Goal: Task Accomplishment & Management: Complete application form

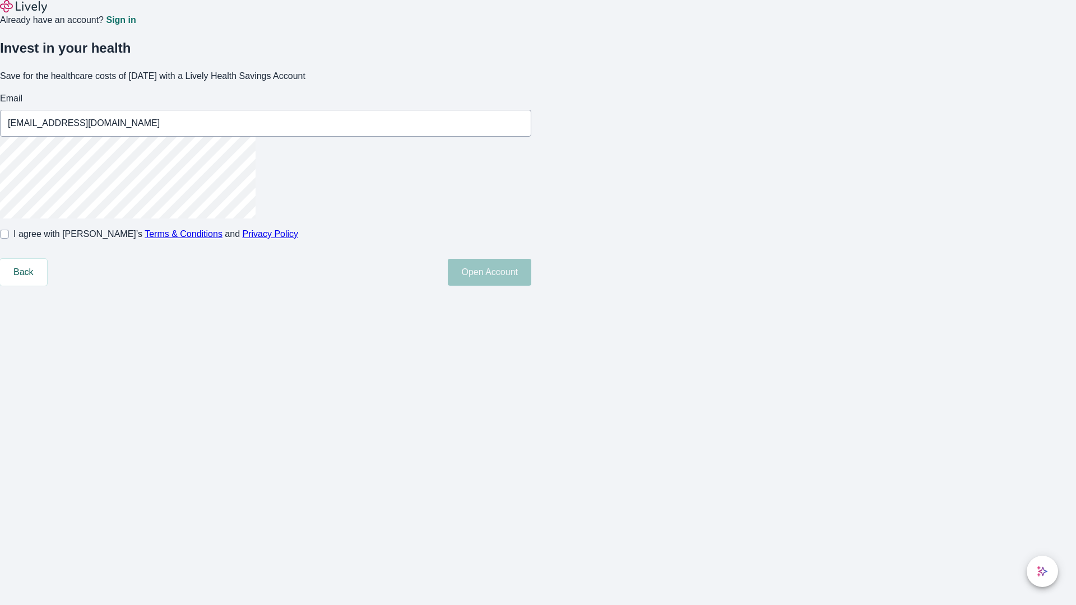
click at [9, 239] on input "I agree with Lively’s Terms & Conditions and Privacy Policy" at bounding box center [4, 234] width 9 height 9
checkbox input "true"
click at [531, 286] on button "Open Account" at bounding box center [490, 272] width 84 height 27
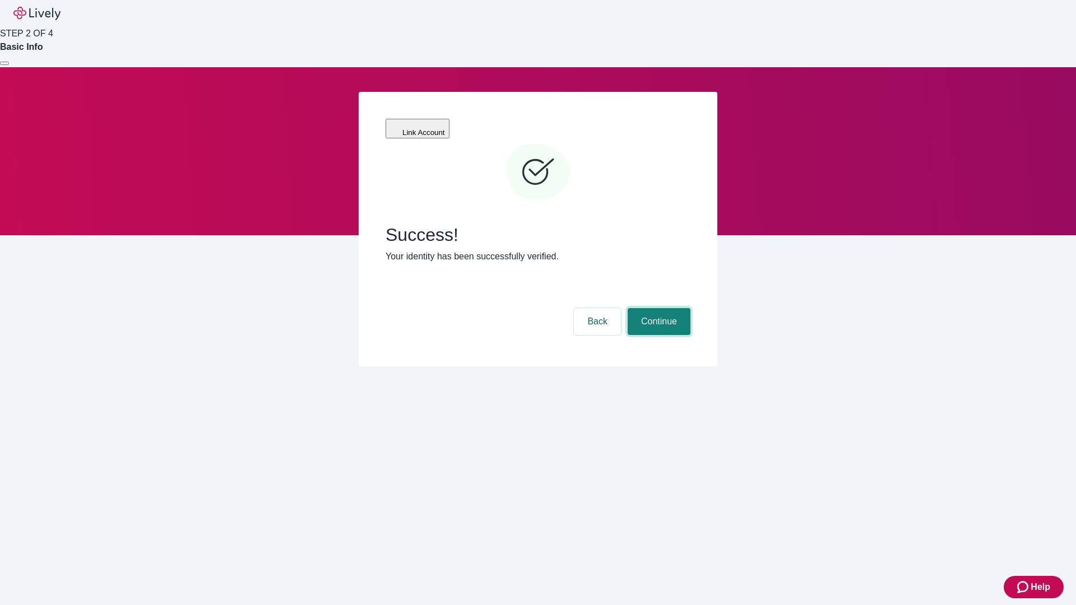
click at [658, 308] on button "Continue" at bounding box center [659, 321] width 63 height 27
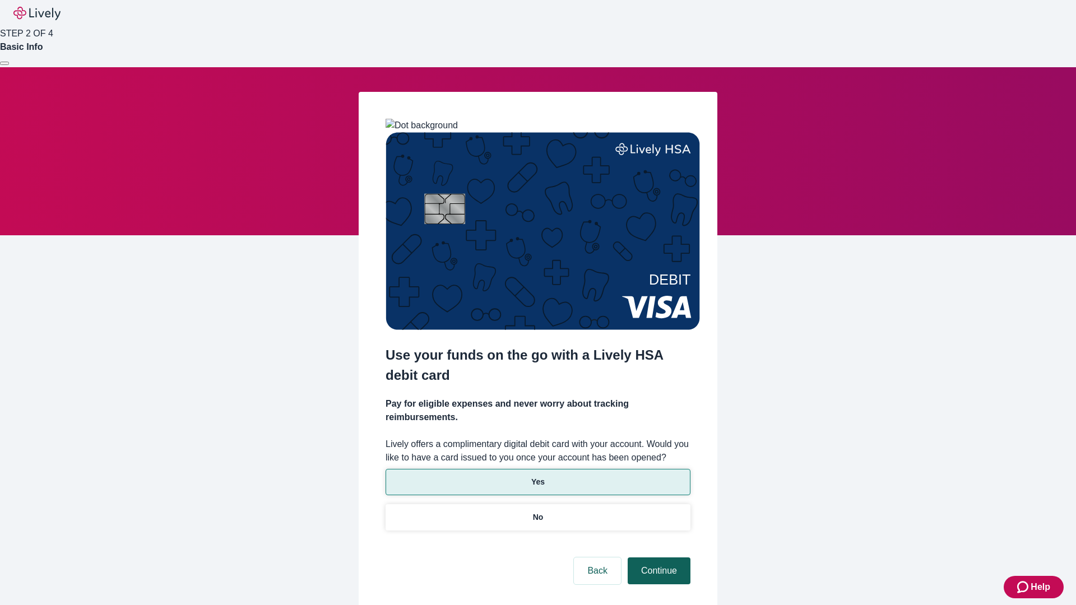
click at [538, 512] on p "No" at bounding box center [538, 518] width 11 height 12
click at [658, 558] on button "Continue" at bounding box center [659, 571] width 63 height 27
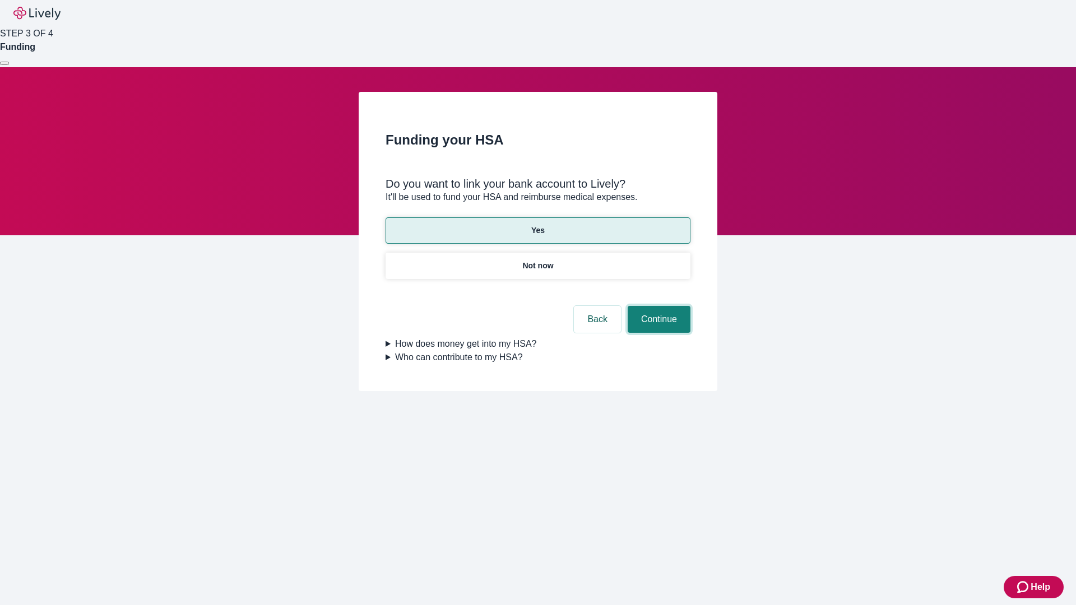
click at [658, 306] on button "Continue" at bounding box center [659, 319] width 63 height 27
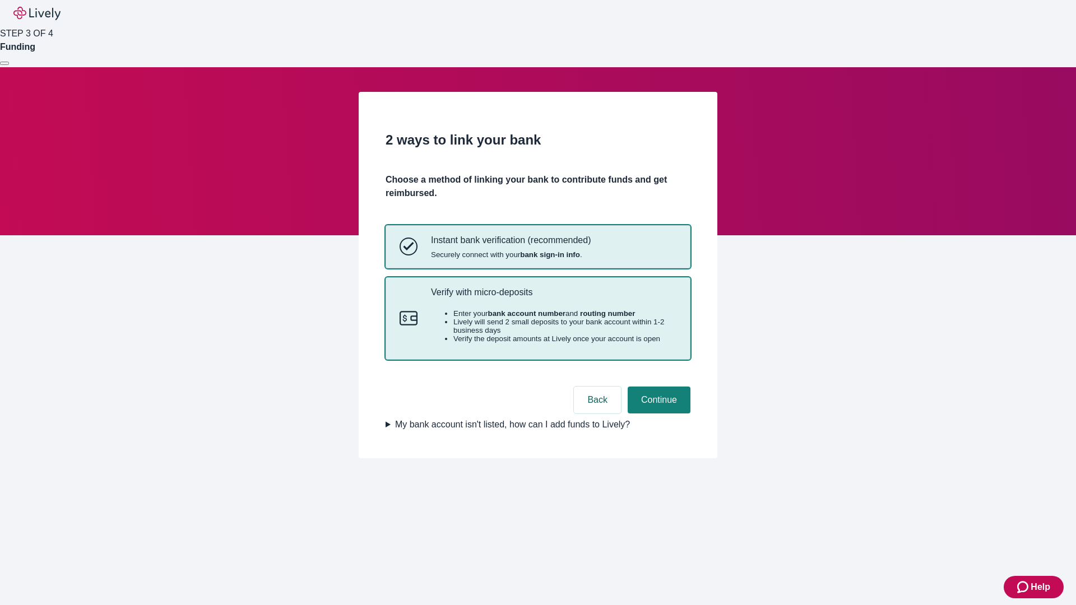
click at [553, 298] on p "Verify with micro-deposits" at bounding box center [554, 292] width 246 height 11
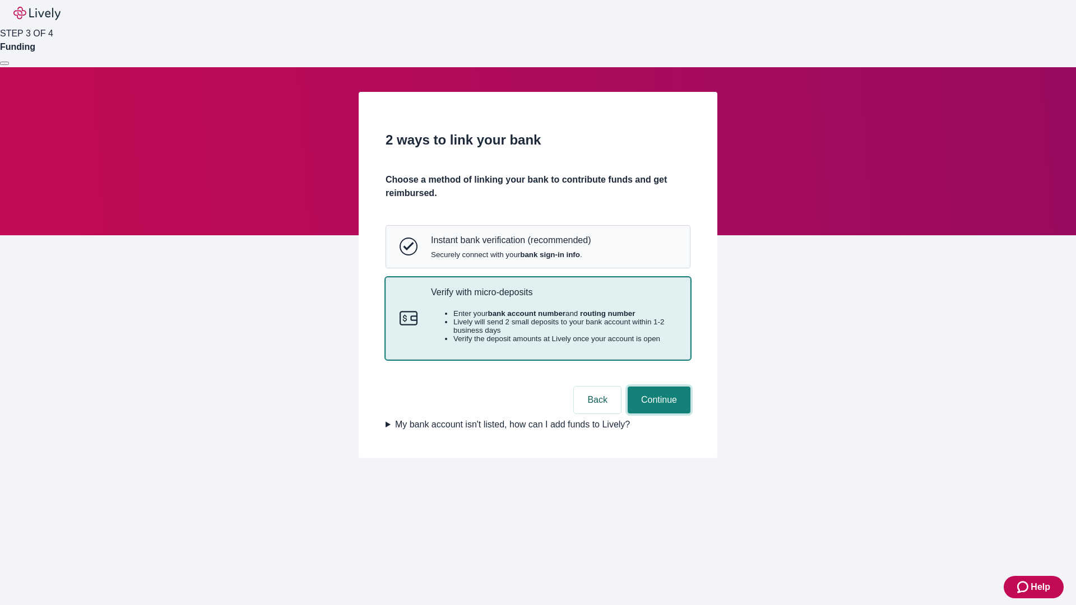
click at [658, 414] on button "Continue" at bounding box center [659, 400] width 63 height 27
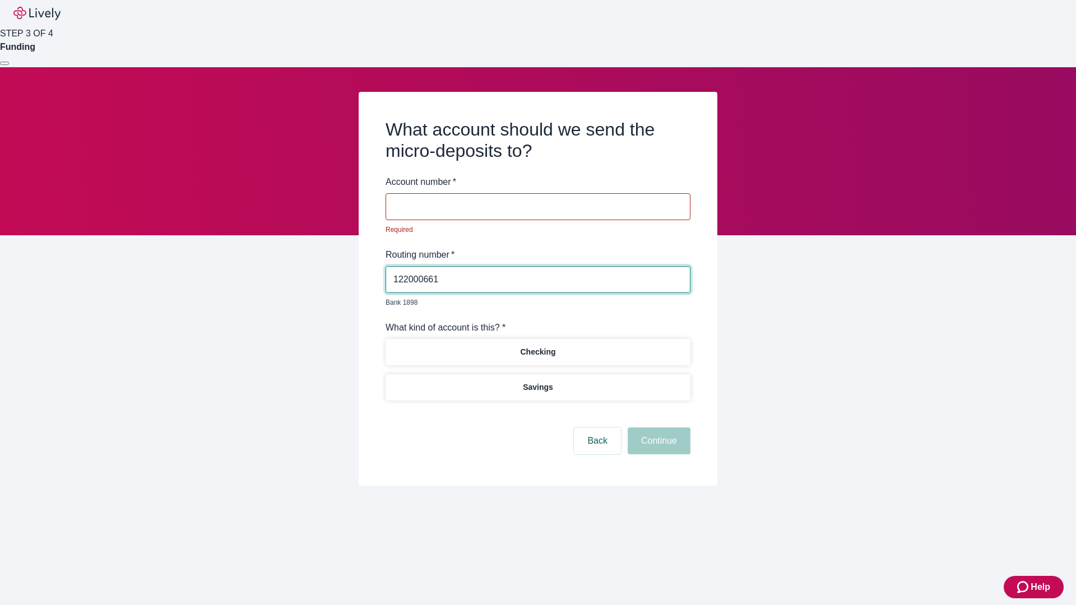
type input "122000661"
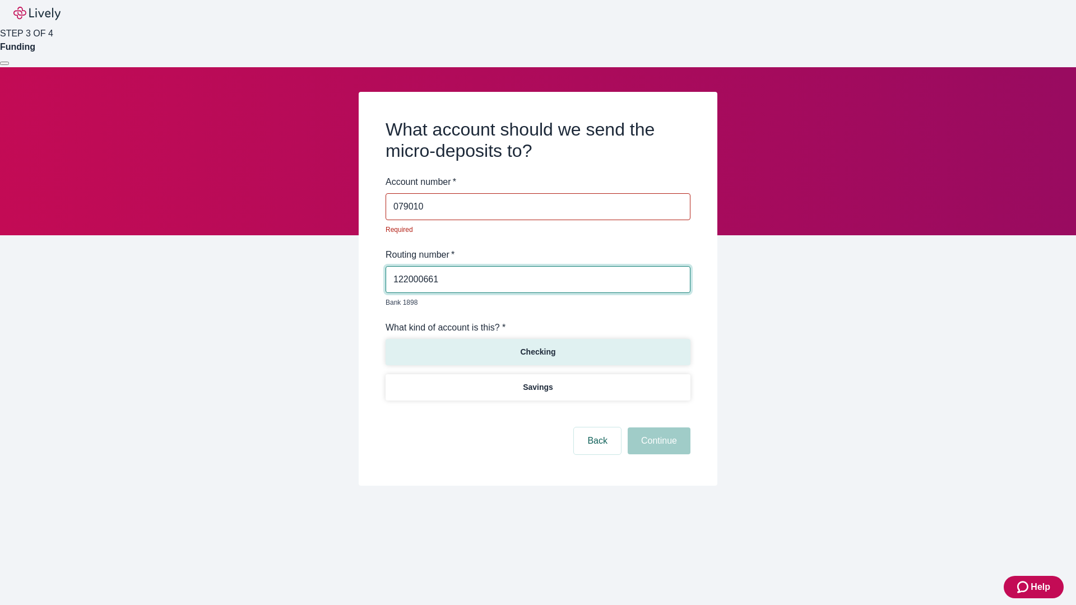
type input "079010"
click at [538, 346] on p "Checking" at bounding box center [537, 352] width 35 height 12
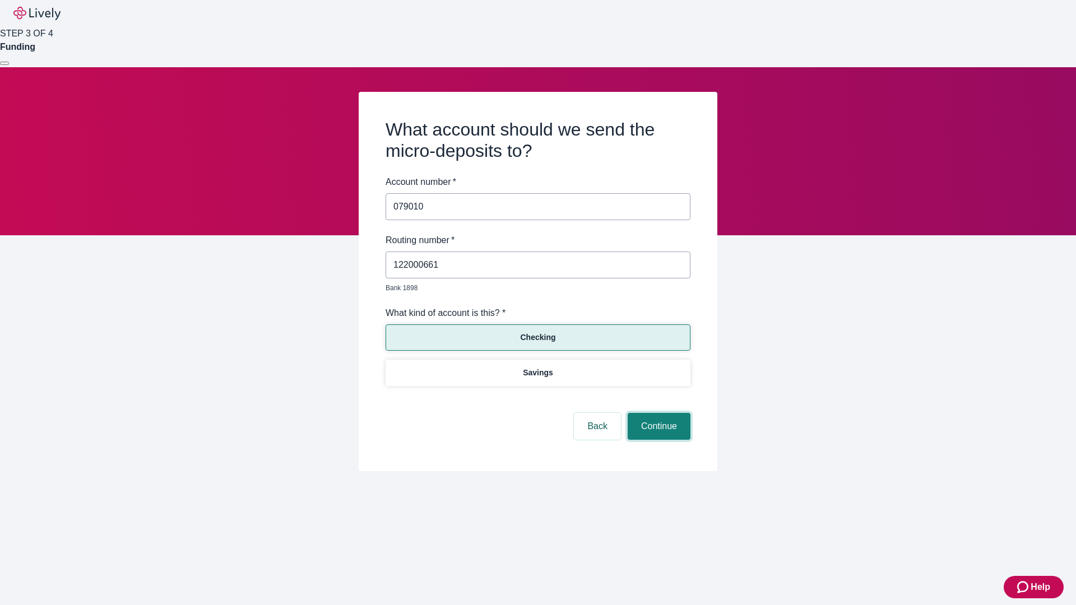
click at [658, 414] on button "Continue" at bounding box center [659, 426] width 63 height 27
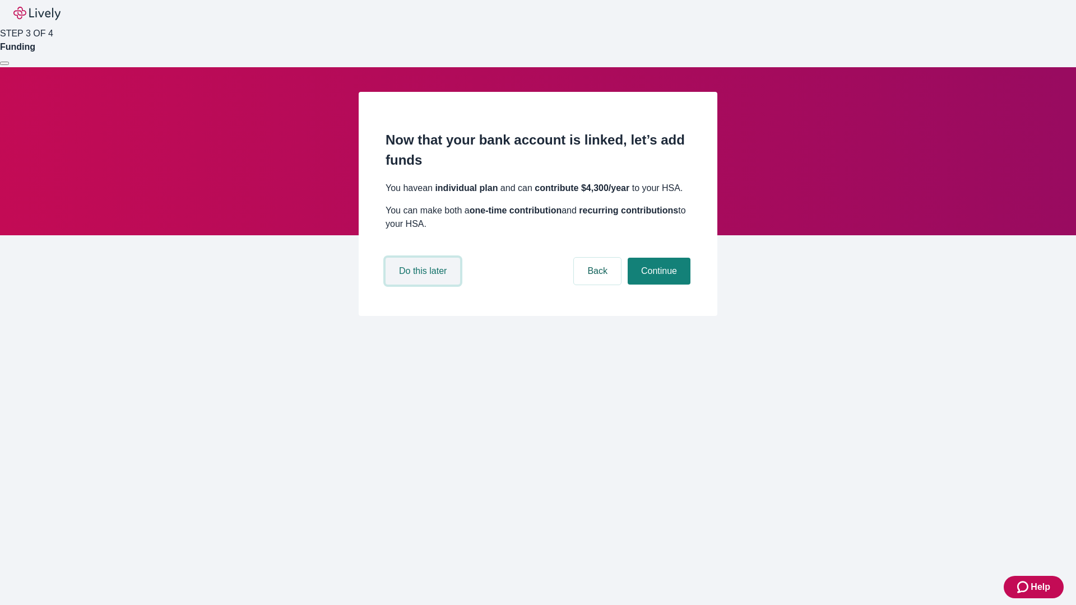
click at [424, 285] on button "Do this later" at bounding box center [423, 271] width 75 height 27
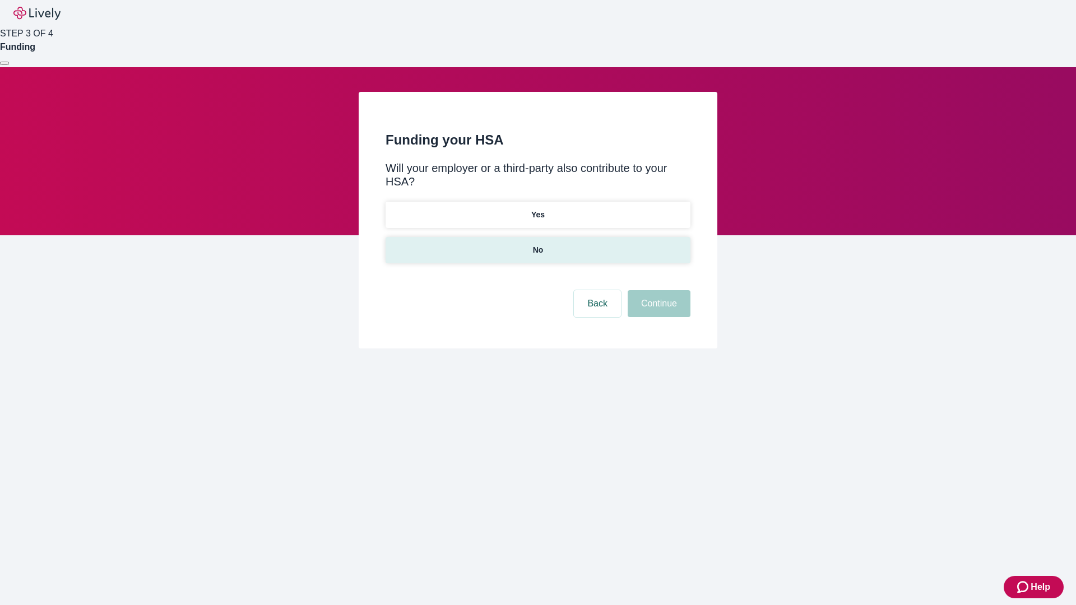
click at [538, 244] on p "No" at bounding box center [538, 250] width 11 height 12
click at [658, 290] on button "Continue" at bounding box center [659, 303] width 63 height 27
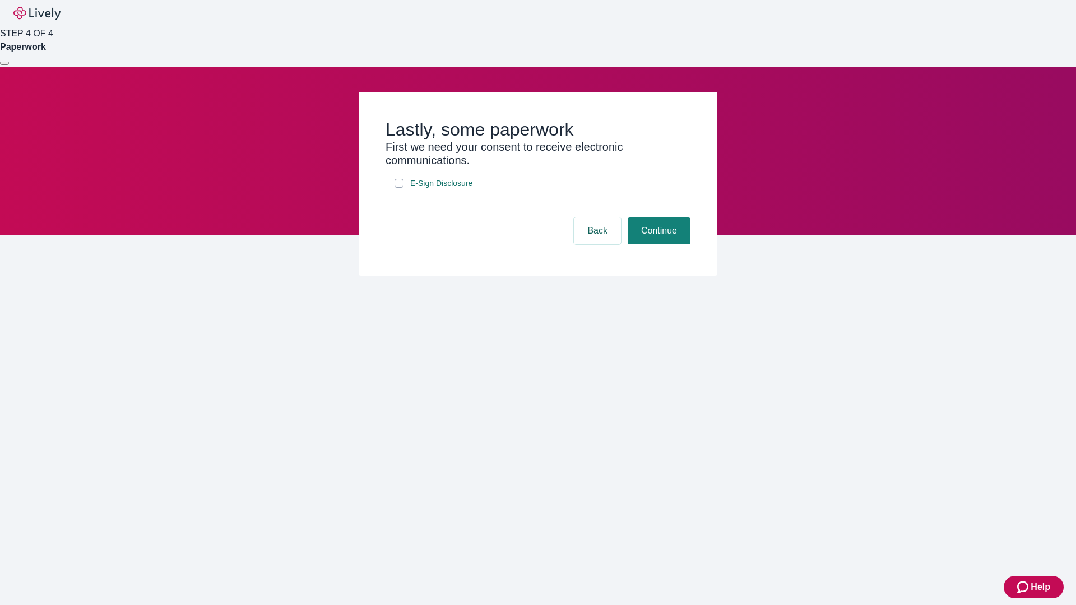
click at [399, 188] on input "E-Sign Disclosure" at bounding box center [399, 183] width 9 height 9
checkbox input "true"
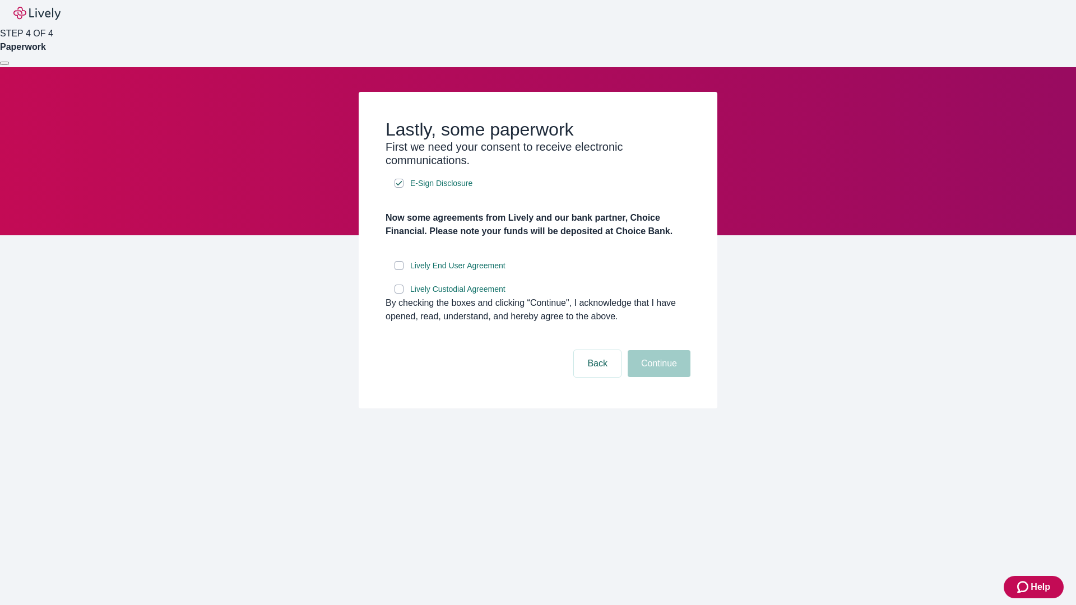
click at [399, 270] on input "Lively End User Agreement" at bounding box center [399, 265] width 9 height 9
checkbox input "true"
click at [399, 294] on input "Lively Custodial Agreement" at bounding box center [399, 289] width 9 height 9
checkbox input "true"
click at [658, 377] on button "Continue" at bounding box center [659, 363] width 63 height 27
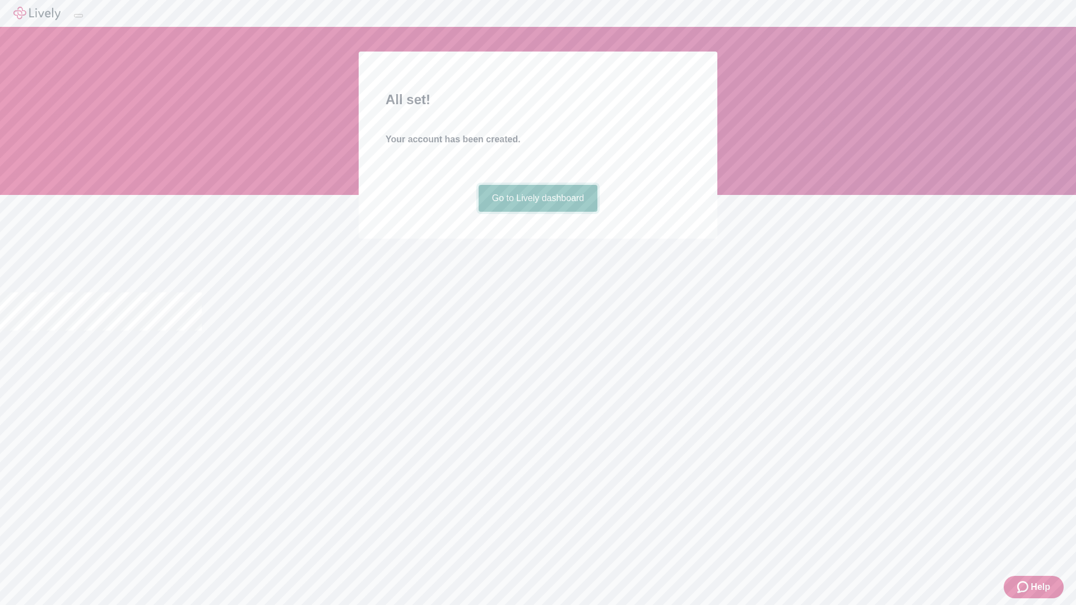
click at [538, 212] on link "Go to Lively dashboard" at bounding box center [538, 198] width 119 height 27
